Goal: Task Accomplishment & Management: Complete application form

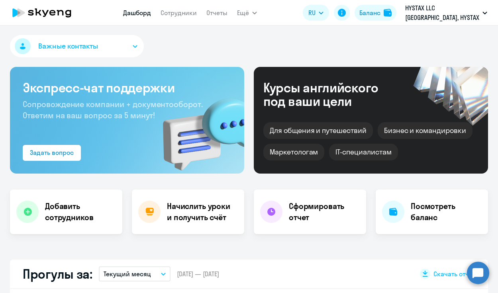
select select "30"
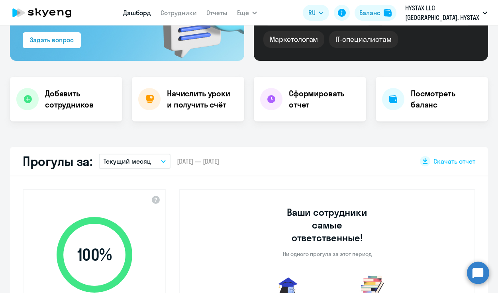
scroll to position [111, 0]
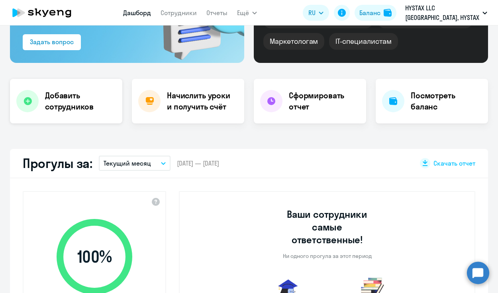
click at [97, 89] on div "Добавить сотрудников" at bounding box center [66, 101] width 112 height 45
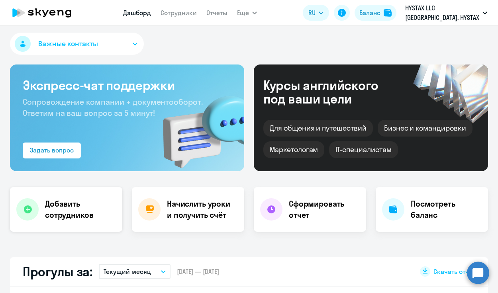
select select "english_adult_not_native_speaker"
select select "4"
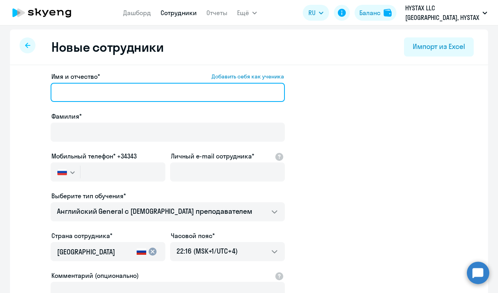
click at [114, 90] on input "Имя и отчество* Добавить себя как ученика" at bounding box center [168, 92] width 234 height 19
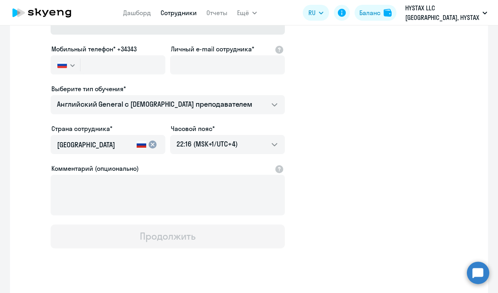
scroll to position [124, 0]
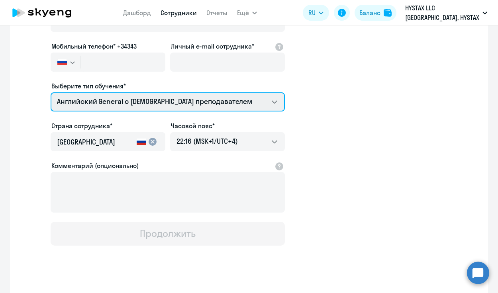
click at [129, 92] on select "Английский General с [DEMOGRAPHIC_DATA] преподавателем" at bounding box center [168, 101] width 234 height 19
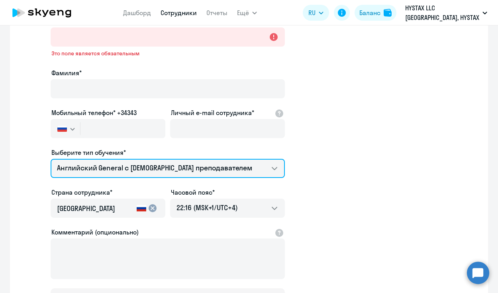
scroll to position [0, 0]
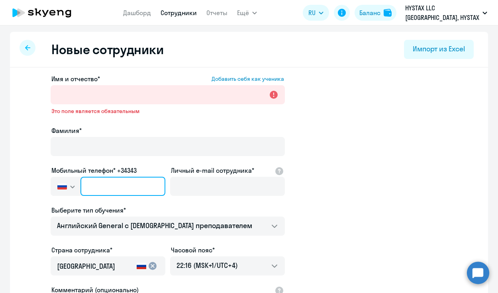
click at [117, 189] on input "text" at bounding box center [123, 186] width 85 height 19
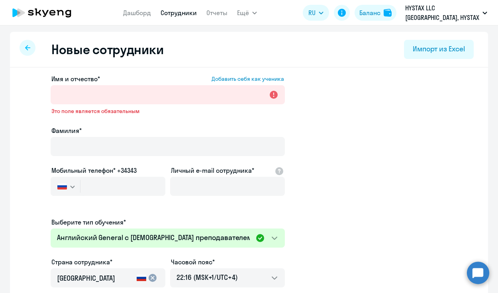
click at [72, 185] on svg-icon "button" at bounding box center [72, 187] width 6 height 6
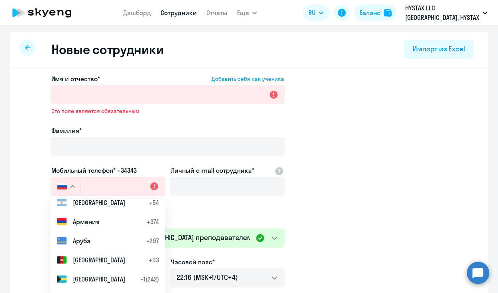
scroll to position [258, 0]
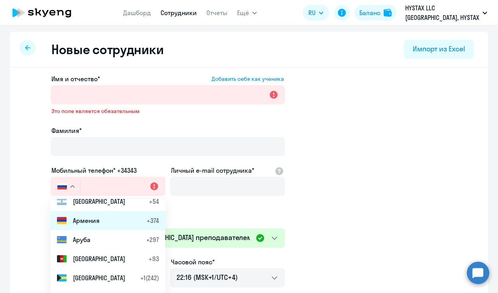
click at [92, 219] on span "Армения" at bounding box center [86, 221] width 27 height 10
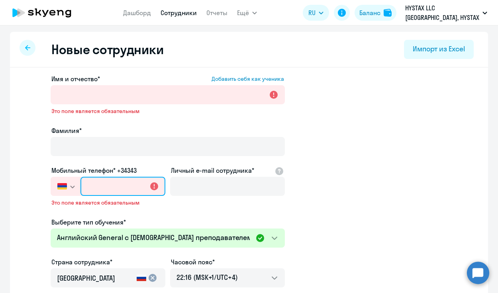
click at [97, 185] on input "text" at bounding box center [123, 186] width 85 height 19
paste input "[PHONE_NUMBER]"
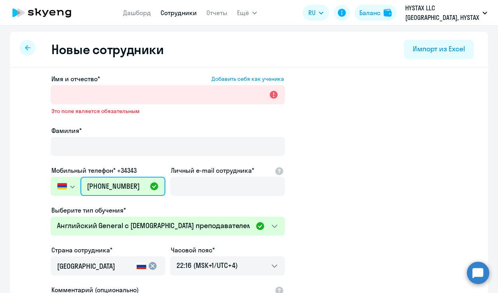
drag, startPoint x: 104, startPoint y: 184, endPoint x: 79, endPoint y: 182, distance: 25.2
click at [79, 182] on div "[GEOGRAPHIC_DATA] +7 [GEOGRAPHIC_DATA] +7 [GEOGRAPHIC_DATA] +380 [GEOGRAPHIC_DA…" at bounding box center [108, 186] width 115 height 19
type input "[PHONE_NUMBER]"
click at [100, 187] on input "[PHONE_NUMBER]" at bounding box center [123, 186] width 85 height 19
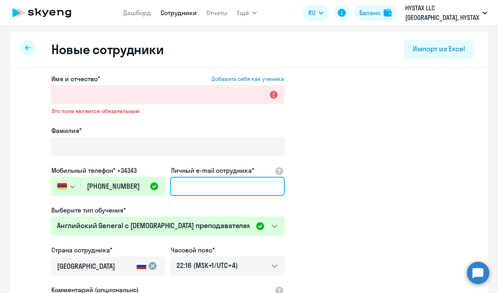
click at [236, 193] on input "Личный e-mail сотрудника*" at bounding box center [227, 186] width 115 height 19
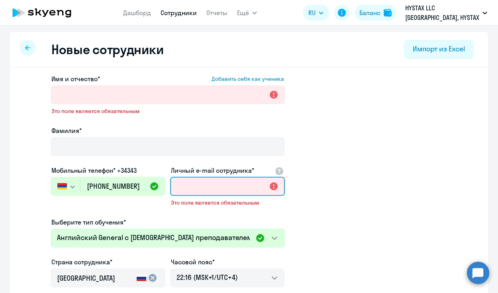
paste input "[EMAIL_ADDRESS][DOMAIN_NAME]"
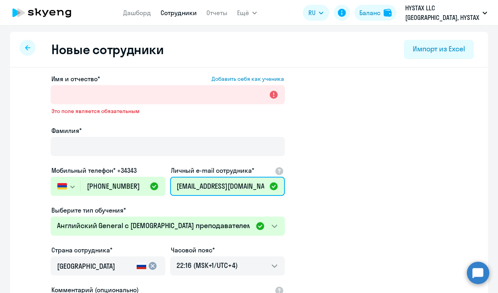
type input "[EMAIL_ADDRESS][DOMAIN_NAME]"
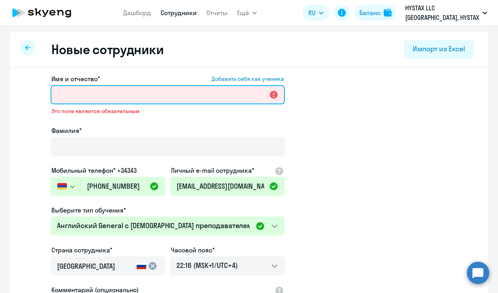
click at [141, 92] on input "Имя и отчество* Добавить себя как ученика" at bounding box center [168, 94] width 234 height 19
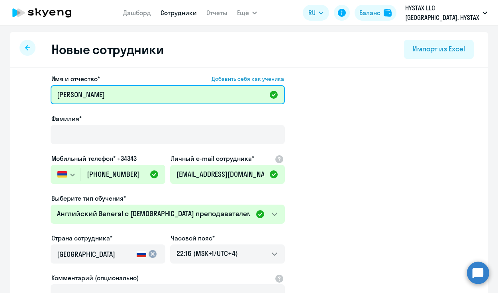
click at [91, 98] on input "[PERSON_NAME]" at bounding box center [168, 94] width 234 height 19
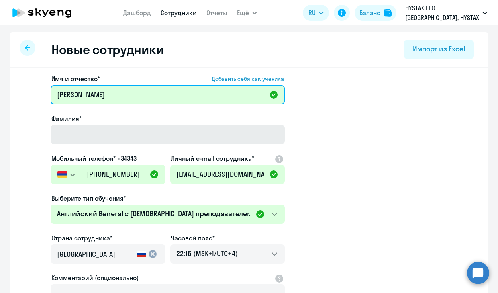
type input "[PERSON_NAME]"
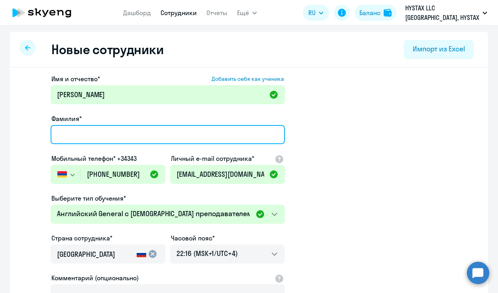
click at [93, 142] on input "Фамилия*" at bounding box center [168, 134] width 234 height 19
paste input "[PERSON_NAME]"
type input "[PERSON_NAME]"
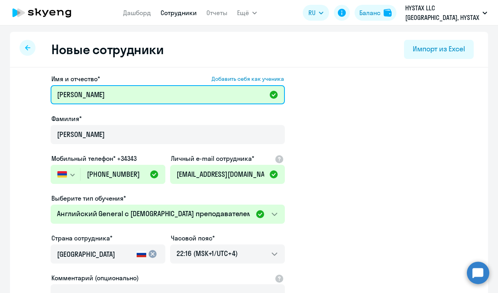
click at [96, 93] on input "[PERSON_NAME]" at bounding box center [168, 94] width 234 height 19
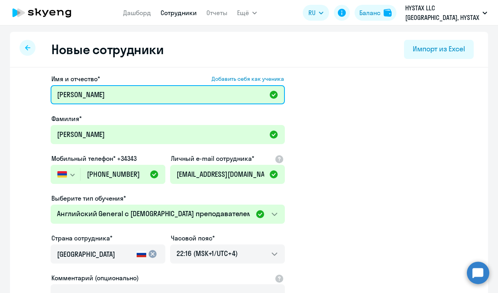
click at [96, 93] on input "[PERSON_NAME]" at bounding box center [168, 94] width 234 height 19
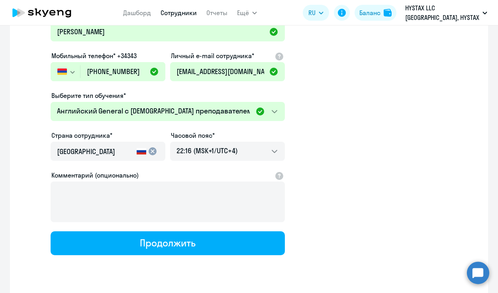
scroll to position [124, 0]
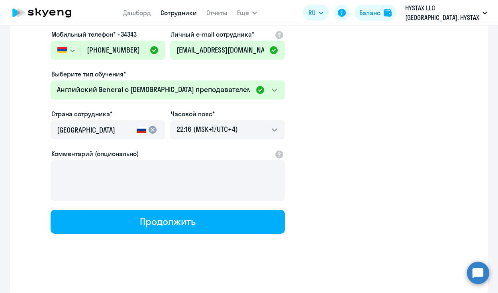
type input "[PERSON_NAME]"
click at [151, 130] on mat-icon "cancel" at bounding box center [153, 130] width 10 height 10
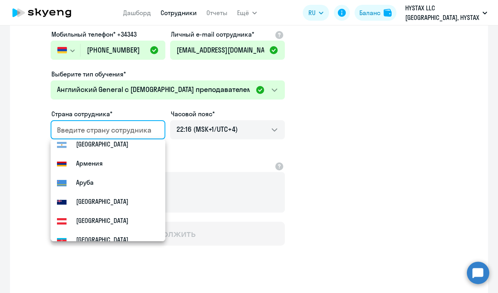
scroll to position [201, 0]
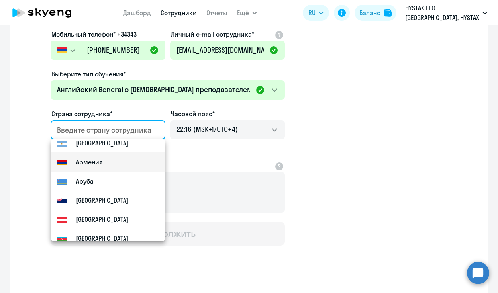
click at [106, 161] on mat-option "Армения" at bounding box center [108, 162] width 115 height 19
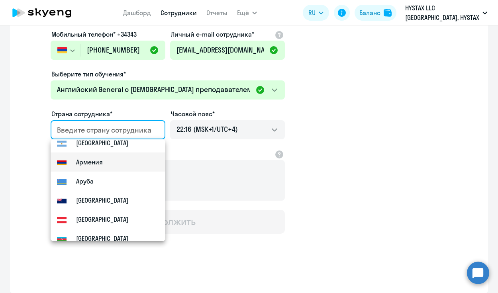
type input "Армения"
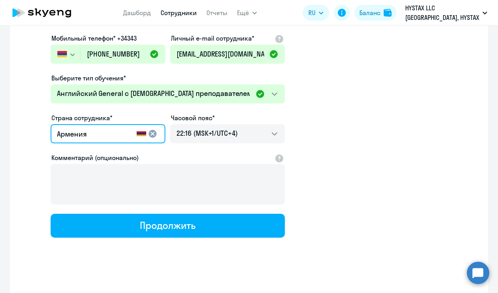
scroll to position [120, 0]
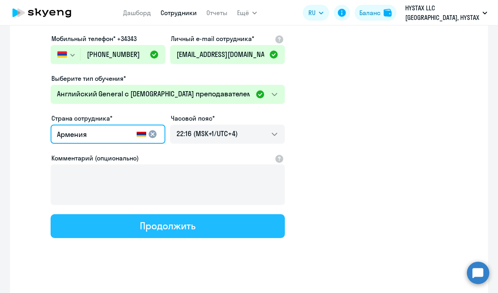
click at [182, 233] on button "Продолжить" at bounding box center [168, 226] width 234 height 24
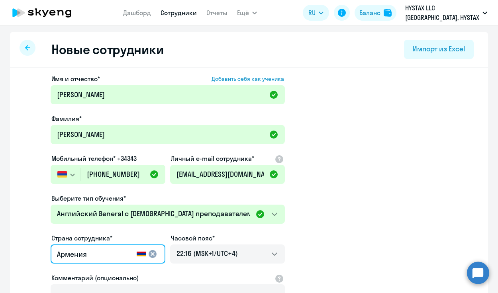
select select "english_adult_not_native_speaker"
select select "4"
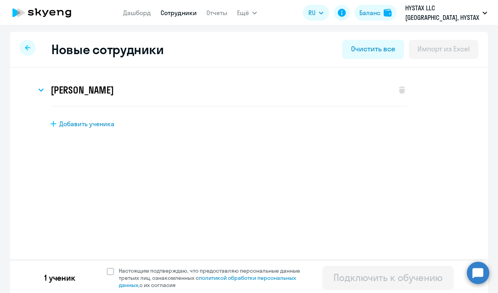
scroll to position [0, 0]
click at [103, 92] on h3 "[PERSON_NAME]" at bounding box center [82, 90] width 63 height 13
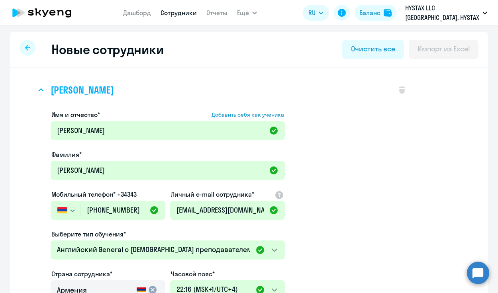
click at [102, 89] on h3 "[PERSON_NAME]" at bounding box center [82, 90] width 63 height 13
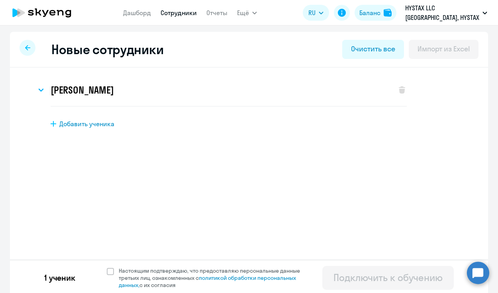
scroll to position [2, 0]
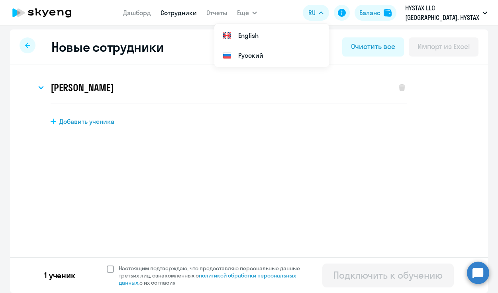
click at [110, 269] on span at bounding box center [110, 269] width 7 height 7
click at [107, 265] on input "Настоящим подтверждаю, что предоставляю персональные данные третьих лиц, ознако…" at bounding box center [106, 265] width 0 height 0
checkbox input "true"
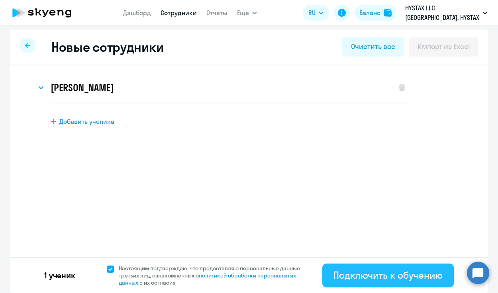
click at [374, 271] on div "Подключить к обучению" at bounding box center [388, 275] width 109 height 13
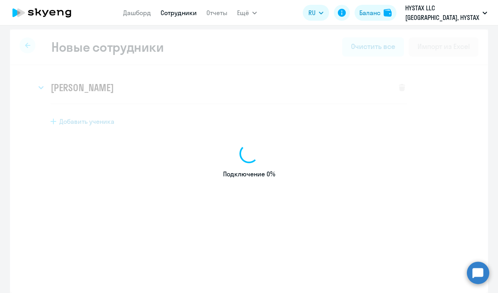
select select "english_adult_not_native_speaker"
select select "4"
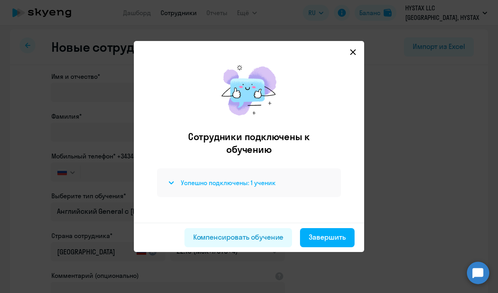
click at [304, 183] on div "Успешно подключены: 1 ученик" at bounding box center [249, 183] width 165 height 10
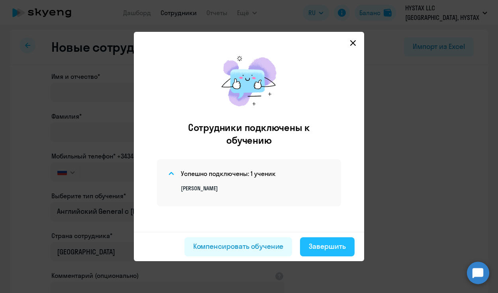
click at [334, 244] on div "Завершить" at bounding box center [327, 247] width 37 height 10
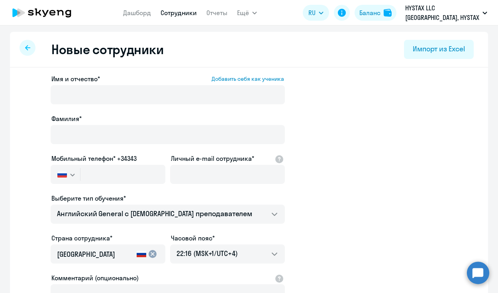
select select "30"
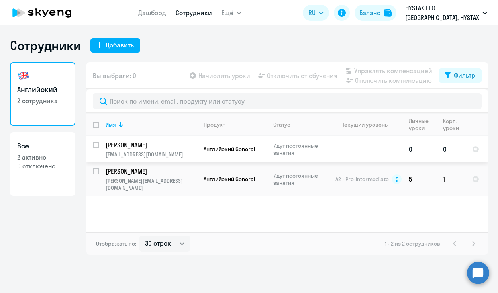
click at [306, 139] on td "Идут постоянные занятия" at bounding box center [297, 149] width 61 height 26
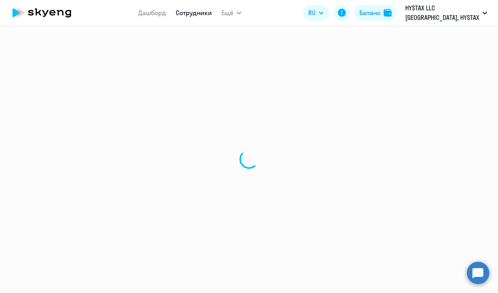
select select "english"
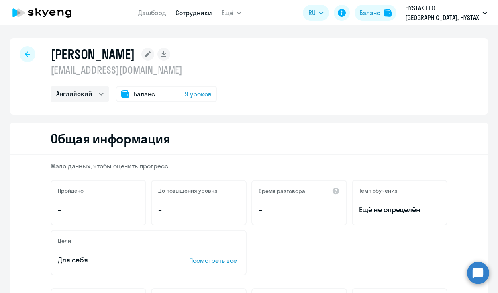
click at [199, 97] on span "9 уроков" at bounding box center [198, 94] width 27 height 10
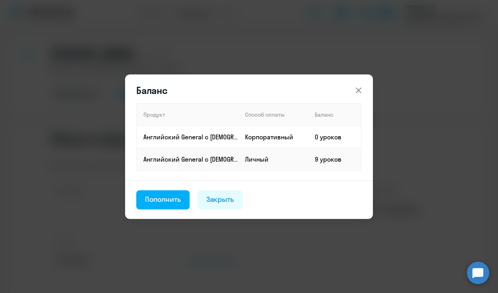
click at [360, 91] on icon at bounding box center [359, 90] width 6 height 6
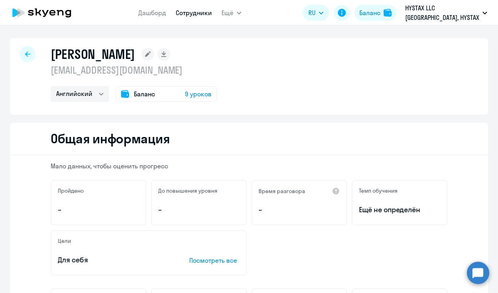
click at [29, 57] on div at bounding box center [28, 54] width 16 height 16
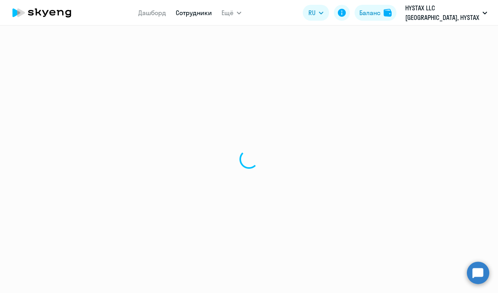
select select "30"
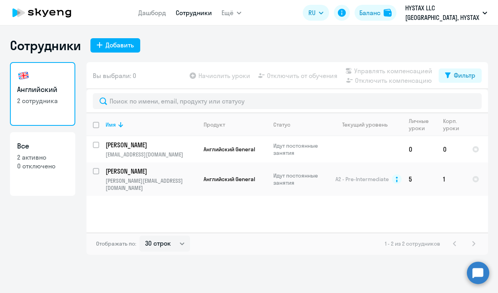
click at [46, 159] on p "2 активно" at bounding box center [42, 157] width 51 height 9
select select "30"
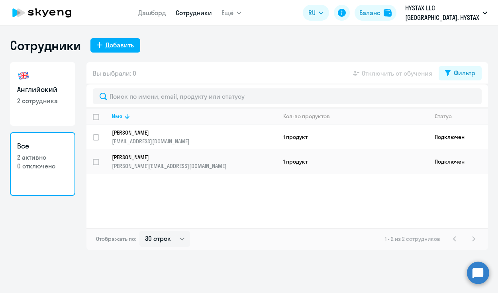
click at [37, 78] on link "Английский 2 сотрудника" at bounding box center [42, 94] width 65 height 64
select select "30"
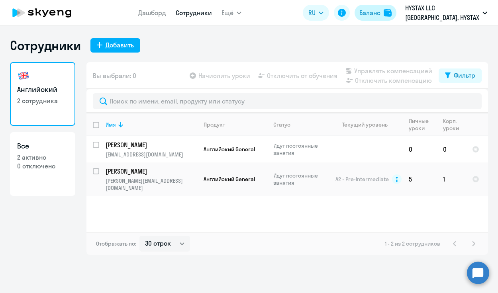
click at [370, 15] on div "Баланс" at bounding box center [370, 13] width 21 height 10
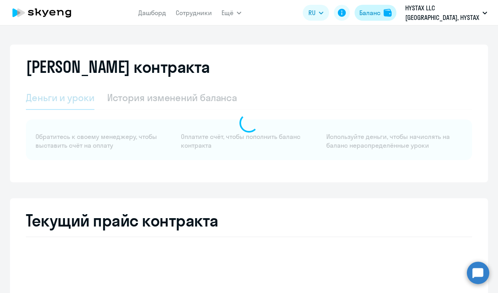
select select "english_adult_not_native_speaker"
